Goal: Task Accomplishment & Management: Use online tool/utility

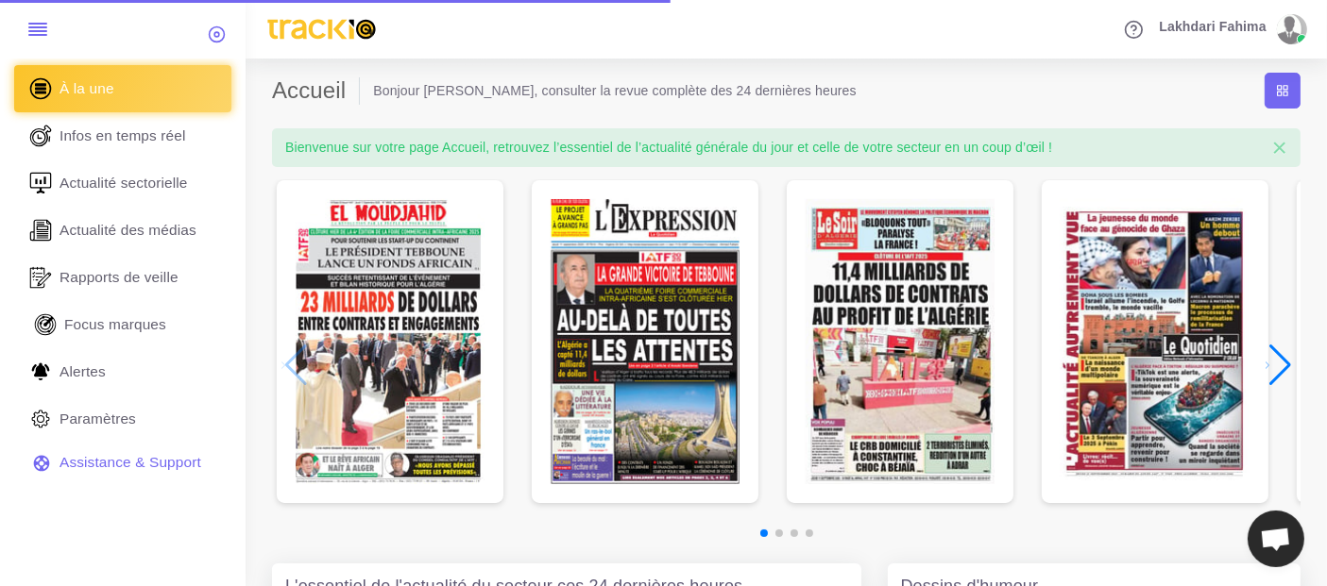
click at [148, 330] on span "Focus marques" at bounding box center [115, 324] width 102 height 21
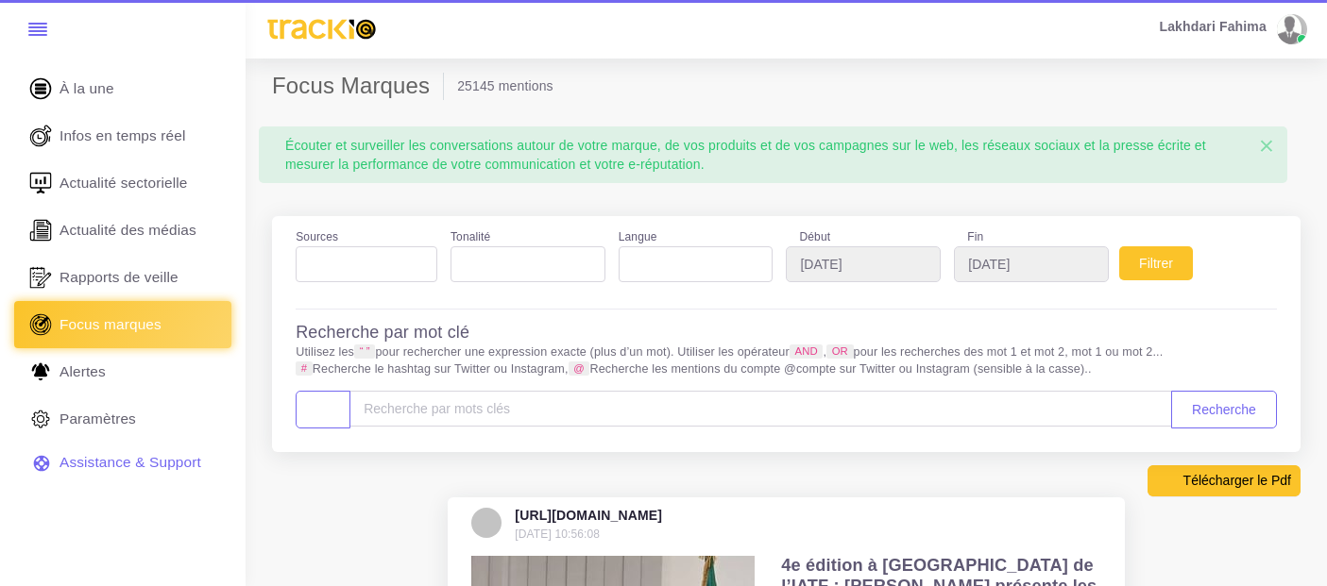
select select
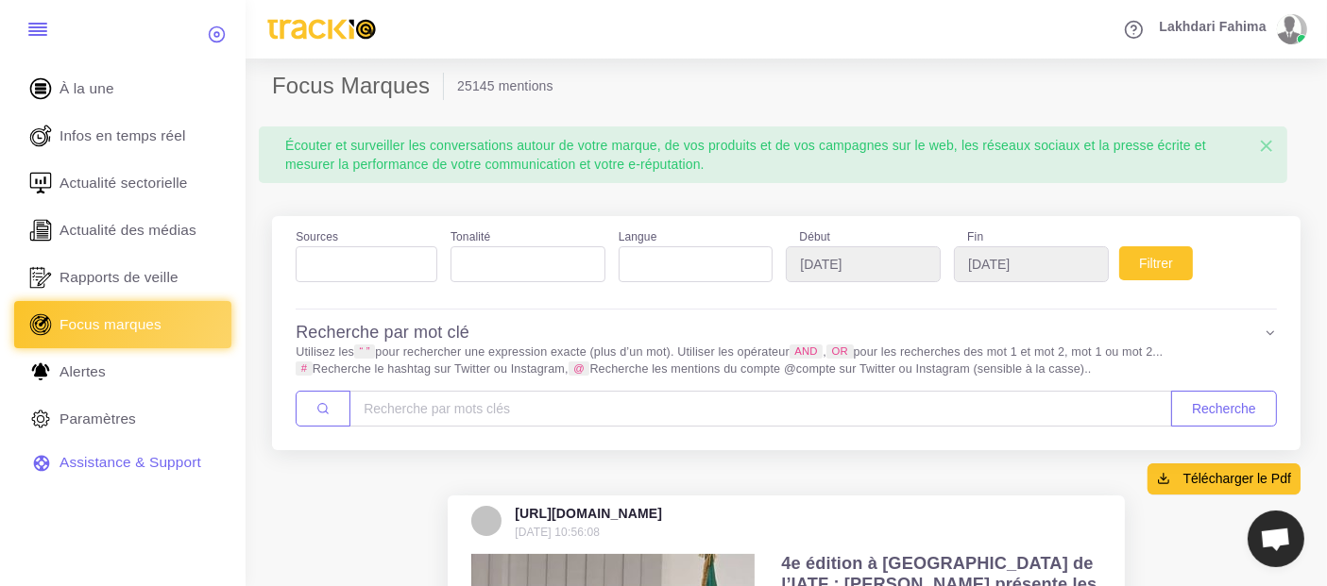
click at [746, 254] on ul at bounding box center [695, 259] width 153 height 25
click at [728, 258] on ul at bounding box center [695, 259] width 153 height 25
click at [353, 261] on ul at bounding box center [367, 259] width 140 height 25
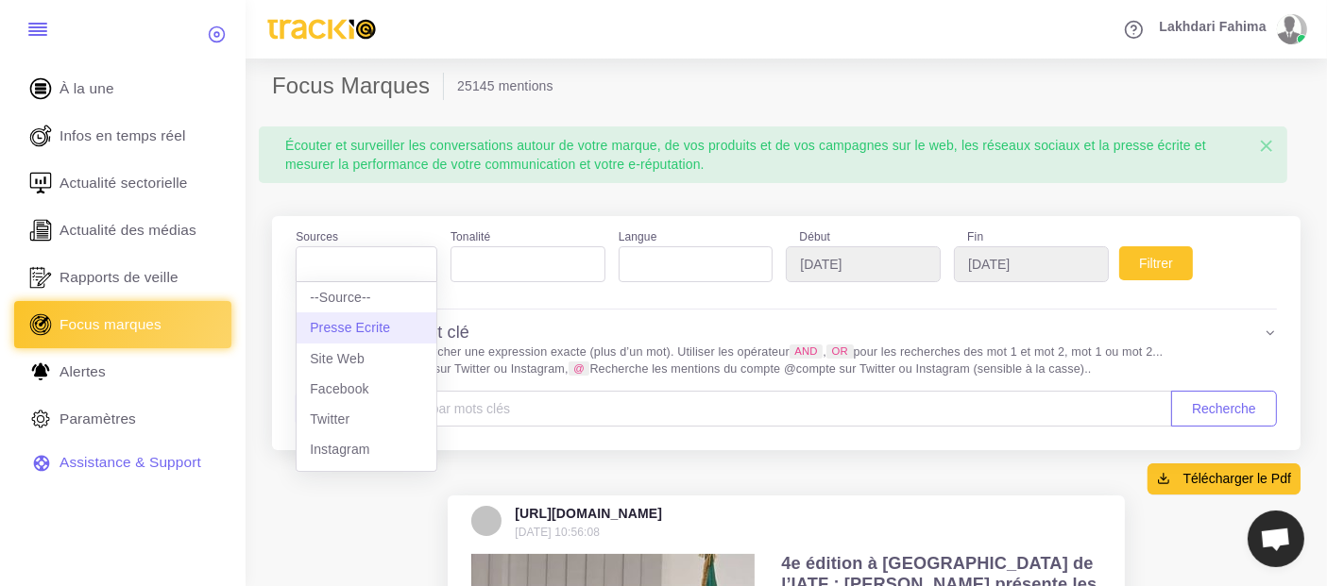
select select "presseecrite"
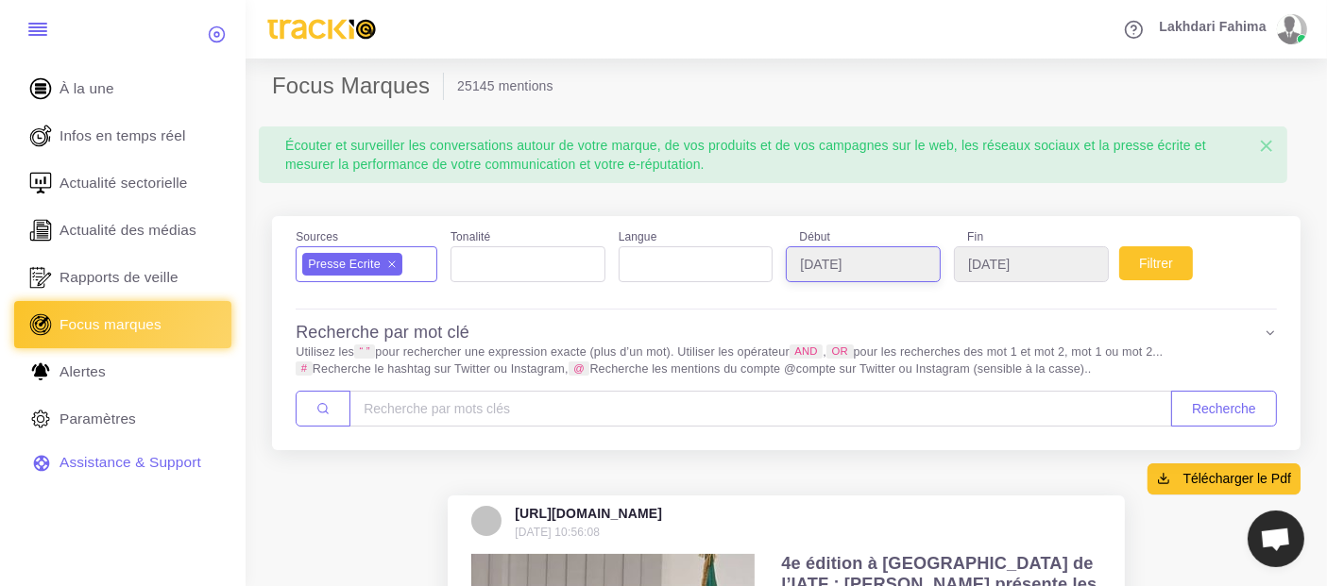
click at [882, 276] on input "[DATE]" at bounding box center [863, 264] width 155 height 36
click at [844, 183] on div "Écouter et surveiller les conversations autour de votre marque, de vos produits…" at bounding box center [773, 154] width 1055 height 83
click at [1126, 264] on button "Filtrer" at bounding box center [1156, 263] width 74 height 34
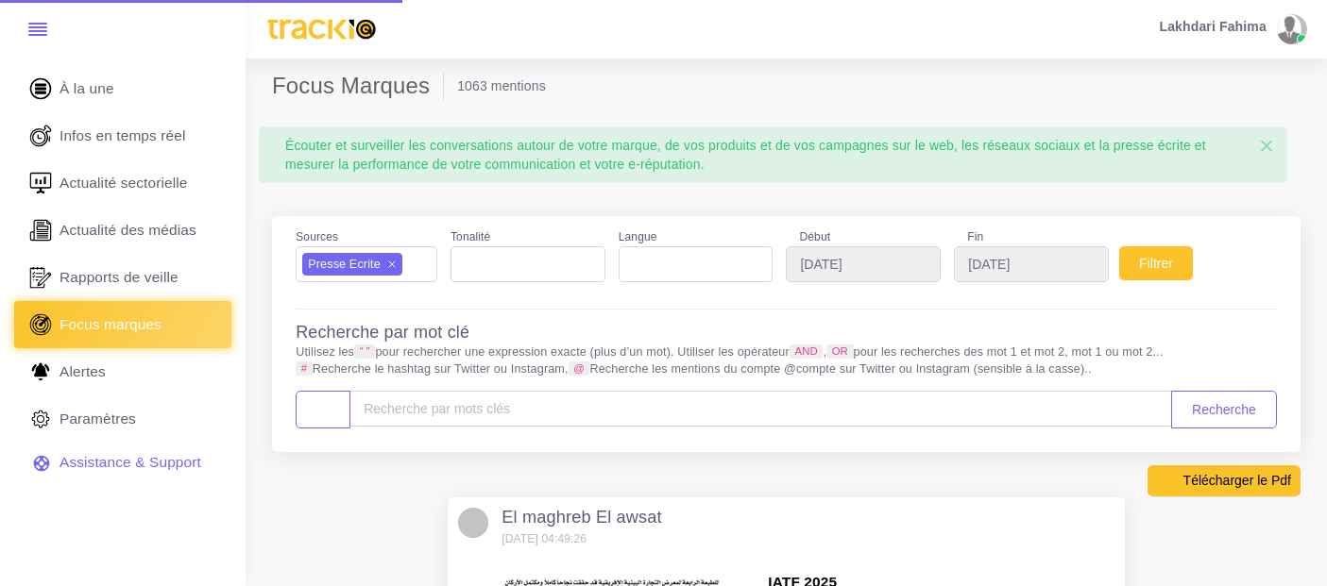
select select
